Goal: Task Accomplishment & Management: Use online tool/utility

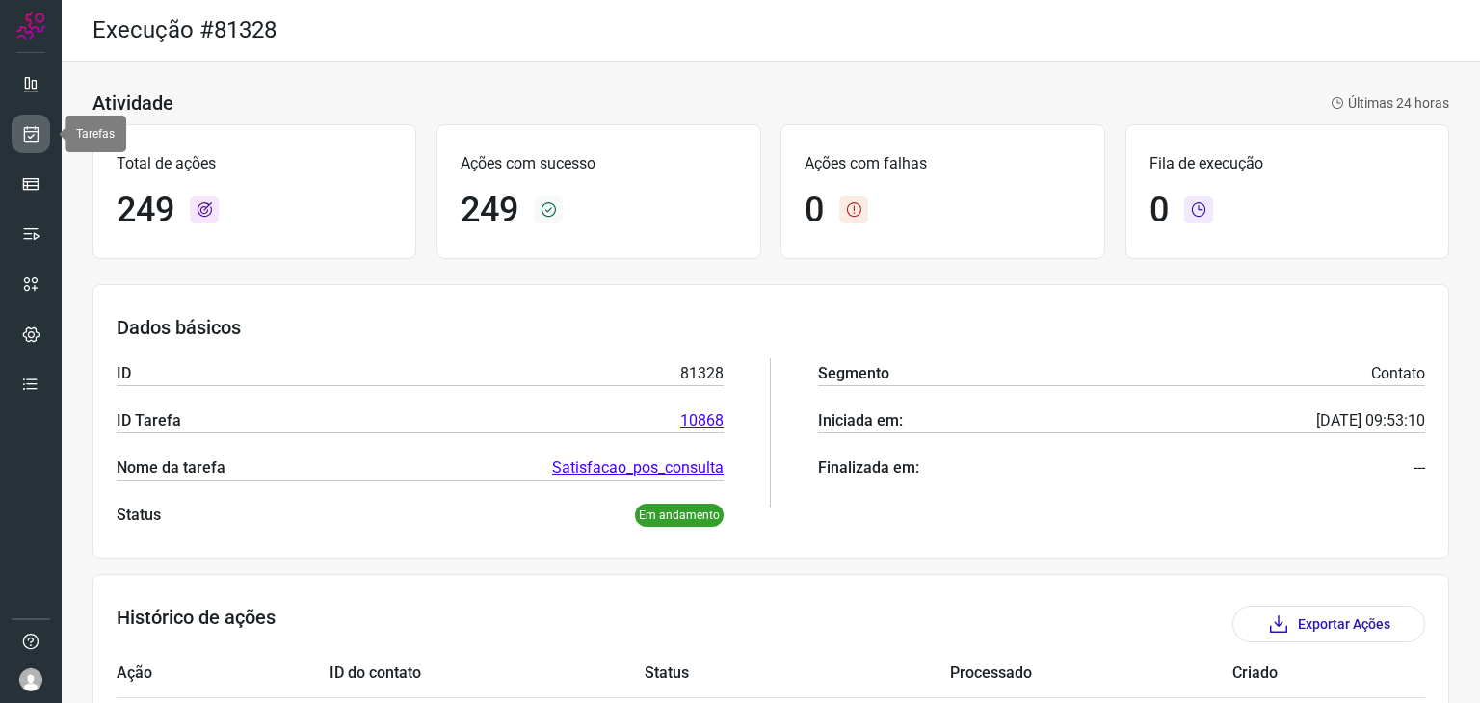
click at [31, 120] on link at bounding box center [31, 134] width 39 height 39
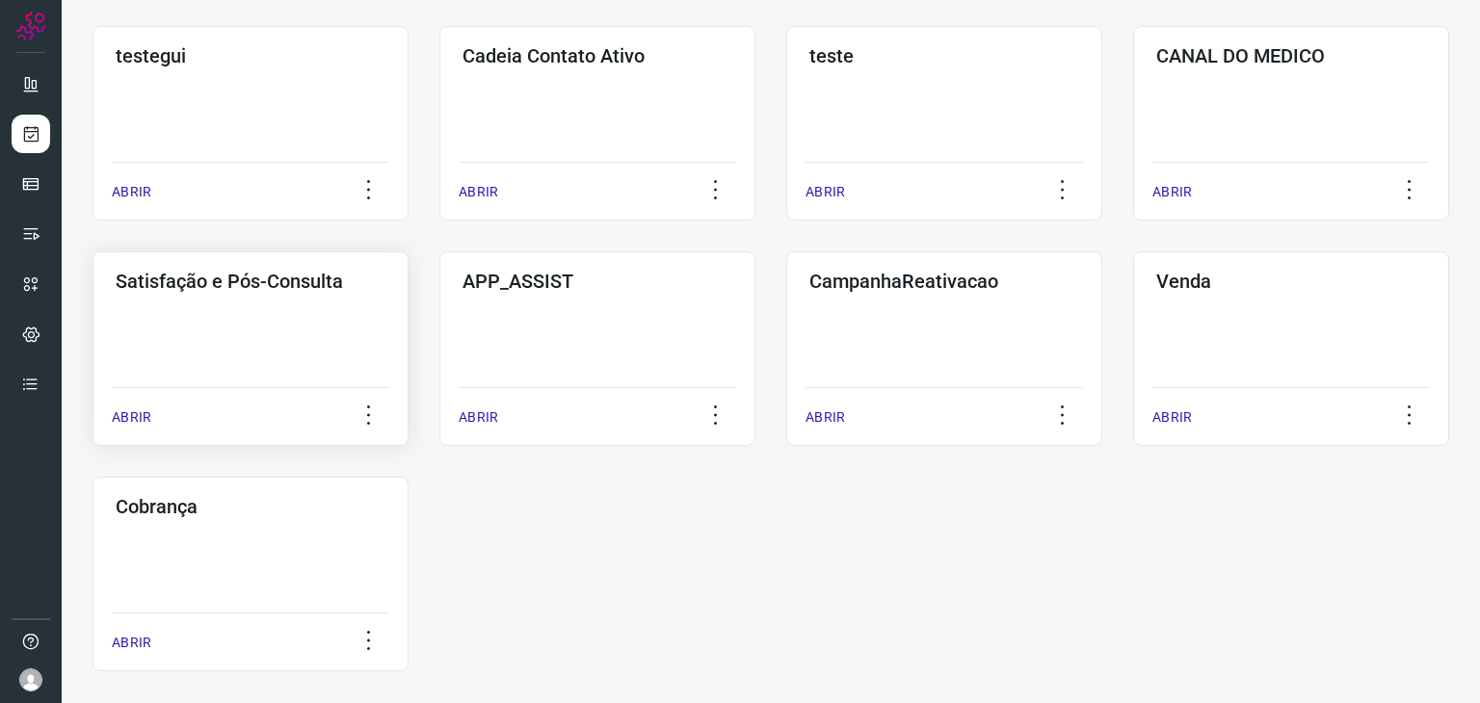
click at [439, 340] on div "Satisfação e Pós-Consulta ABRIR" at bounding box center [597, 348] width 316 height 195
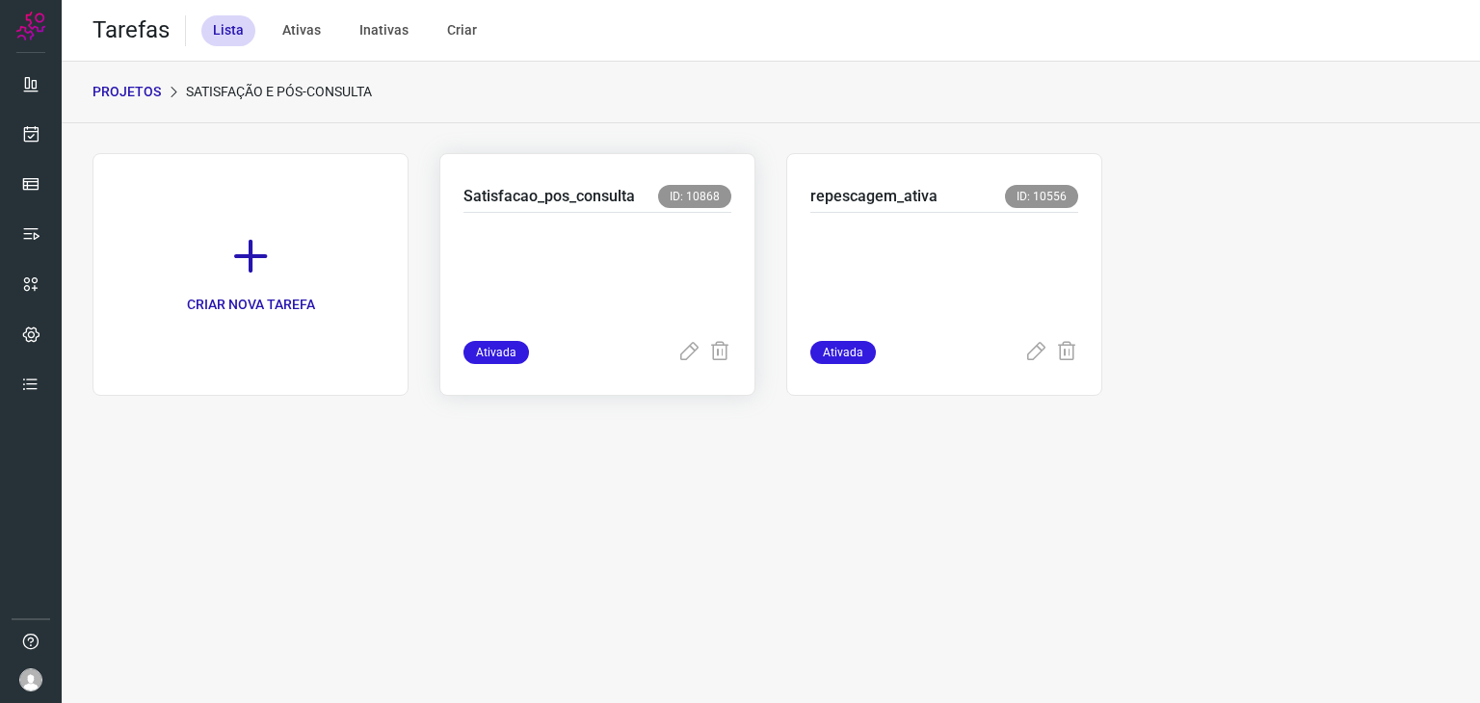
click at [572, 281] on p at bounding box center [597, 272] width 268 height 96
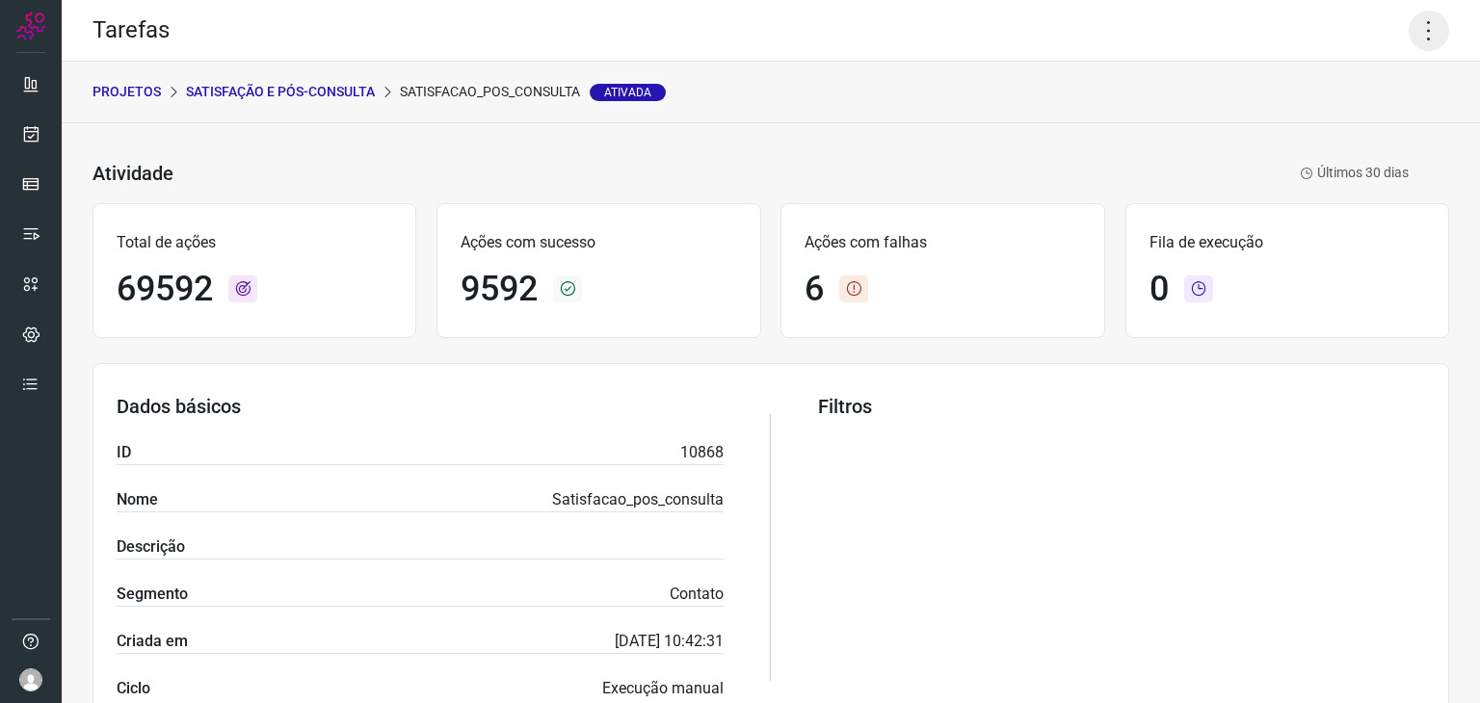
click at [1414, 33] on icon at bounding box center [1429, 31] width 40 height 40
click at [1306, 124] on li "Executar" at bounding box center [1345, 126] width 175 height 31
click at [1409, 33] on icon at bounding box center [1429, 31] width 40 height 40
click at [1336, 124] on li "Executar" at bounding box center [1345, 126] width 175 height 31
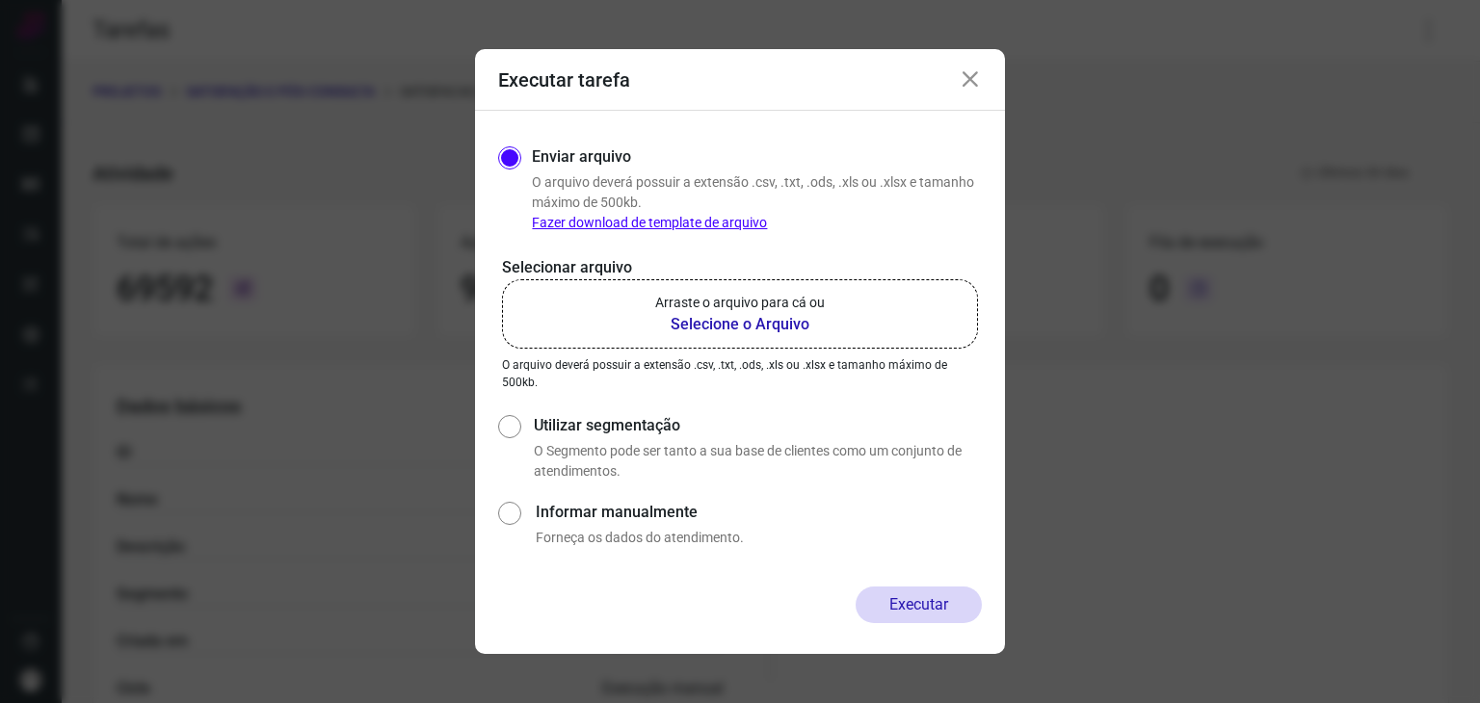
click at [771, 318] on b "Selecione o Arquivo" at bounding box center [740, 324] width 170 height 23
click at [0, 0] on input "Arraste o arquivo para cá ou Selecione o Arquivo" at bounding box center [0, 0] width 0 height 0
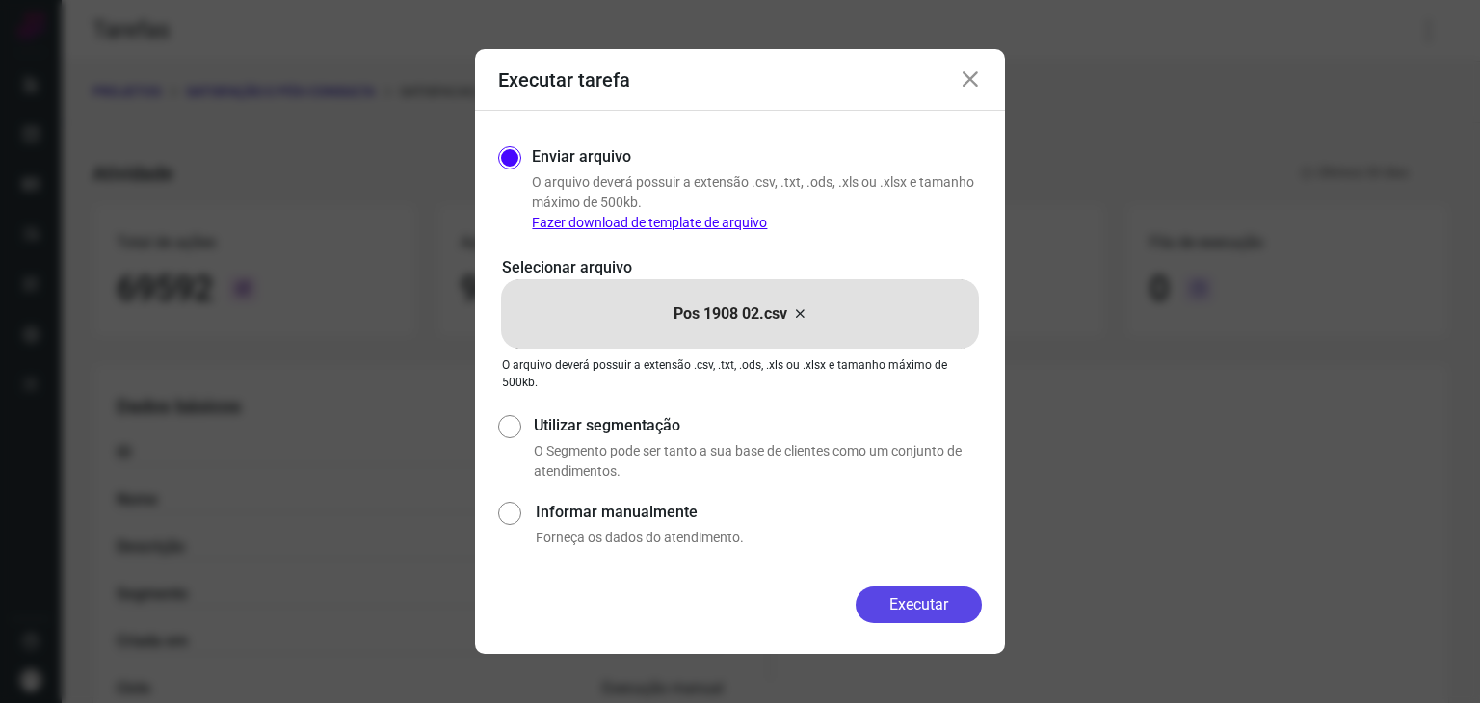
click at [930, 602] on button "Executar" at bounding box center [919, 605] width 126 height 37
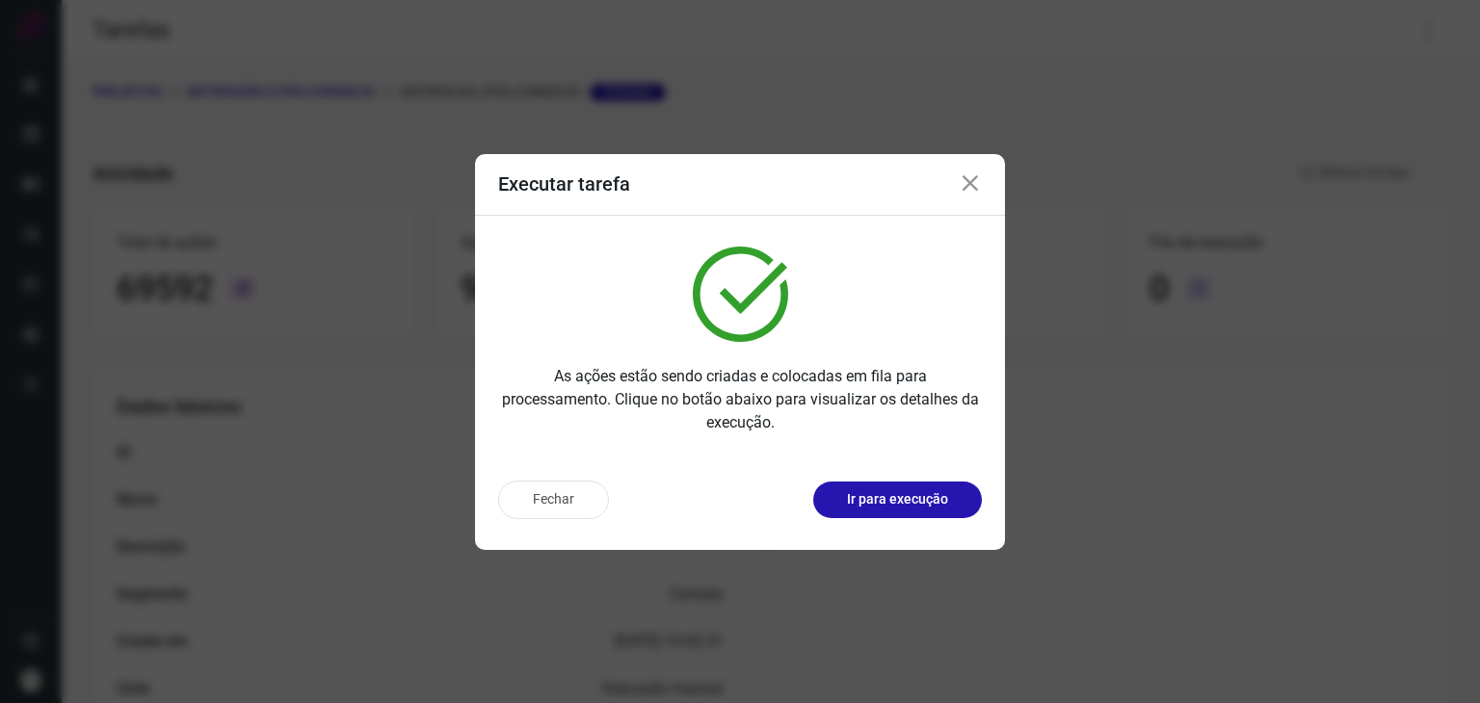
click at [900, 510] on button "Ir para execução" at bounding box center [897, 500] width 169 height 37
